Goal: Task Accomplishment & Management: Manage account settings

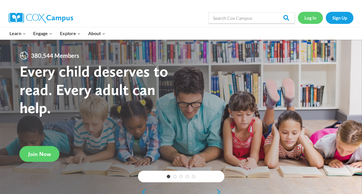
click at [307, 19] on link "Log In" at bounding box center [309, 18] width 25 height 12
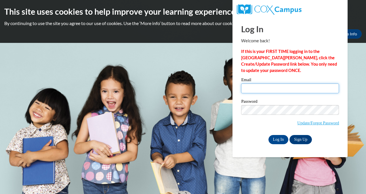
click at [268, 88] on input "Email" at bounding box center [290, 88] width 98 height 10
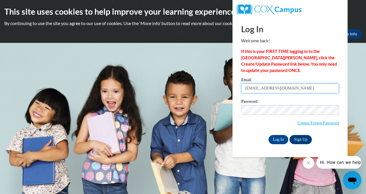
type input "[EMAIL_ADDRESS][DOMAIN_NAME]"
click at [356, 97] on body "This site uses cookies to help improve your learning experience. By continuing …" at bounding box center [183, 97] width 366 height 194
